Goal: Download file/media

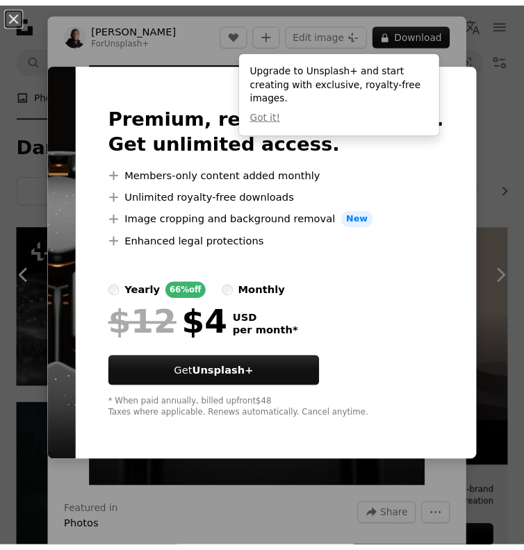
scroll to position [1185, 0]
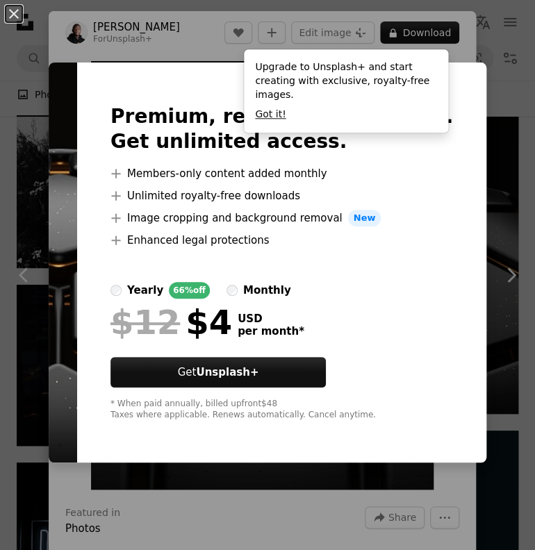
click at [278, 108] on button "Got it!" at bounding box center [270, 115] width 31 height 14
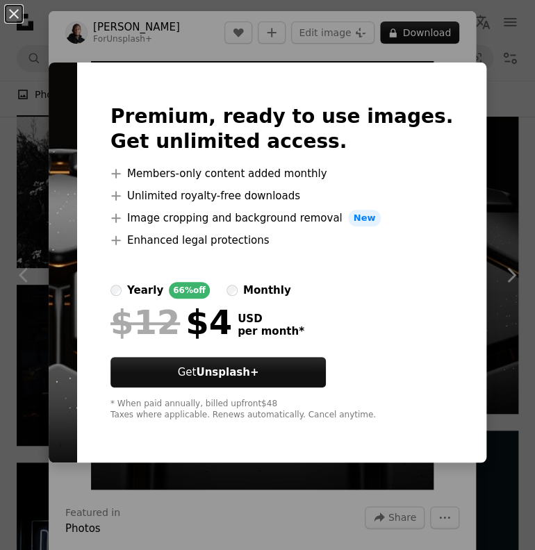
click at [388, 34] on div "An X shape Premium, ready to use images. Get unlimited access. A plus sign Memb…" at bounding box center [267, 275] width 535 height 550
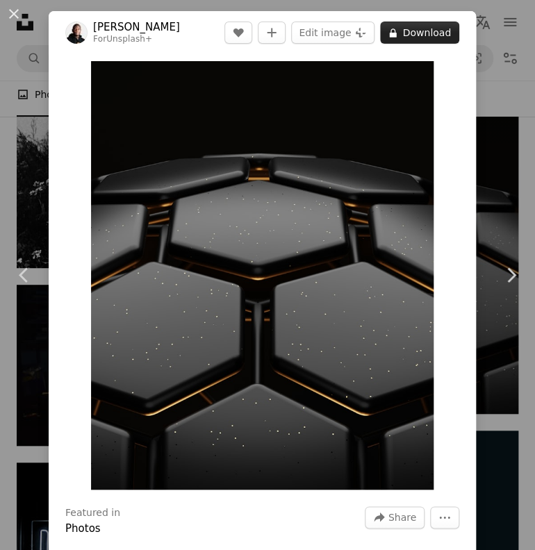
click at [436, 30] on button "A lock Download" at bounding box center [419, 33] width 79 height 22
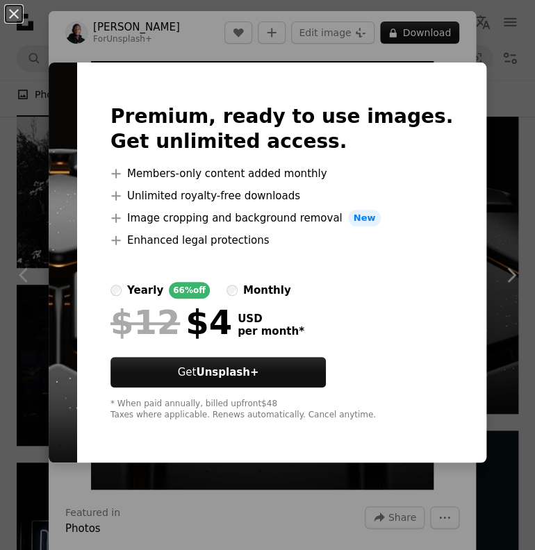
click at [106, 16] on div "An X shape Premium, ready to use images. Get unlimited access. A plus sign Memb…" at bounding box center [267, 275] width 535 height 550
